Goal: Task Accomplishment & Management: Manage account settings

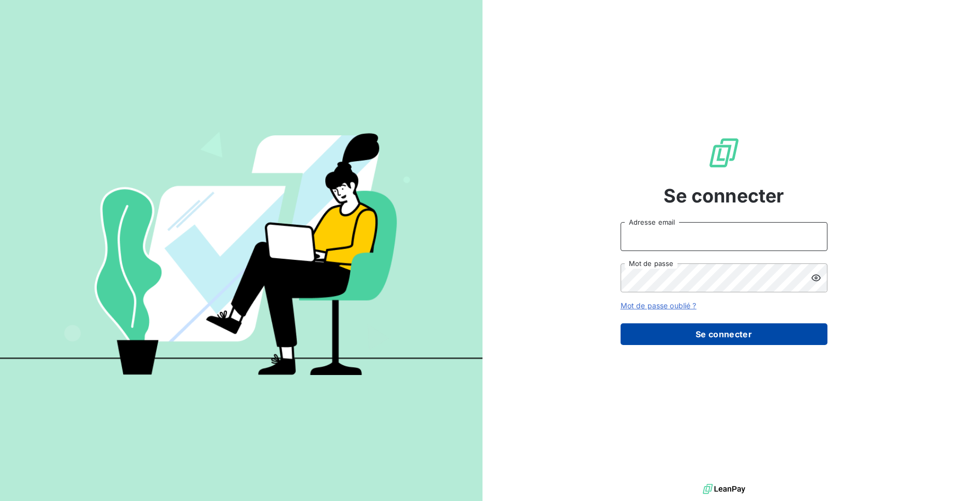
type input "[PERSON_NAME][EMAIL_ADDRESS][DOMAIN_NAME]"
click at [747, 343] on button "Se connecter" at bounding box center [723, 335] width 207 height 22
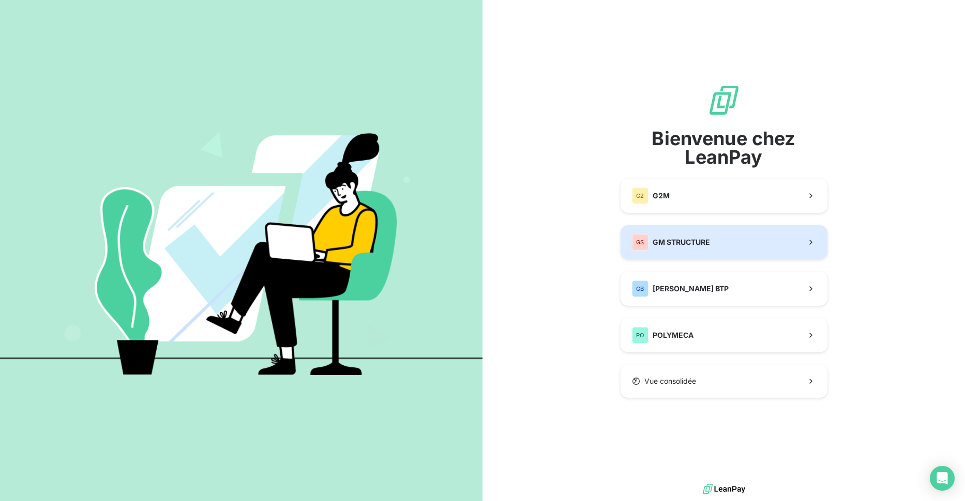
click at [724, 251] on button "GS GM STRUCTURE" at bounding box center [723, 242] width 207 height 34
